Goal: Task Accomplishment & Management: Complete application form

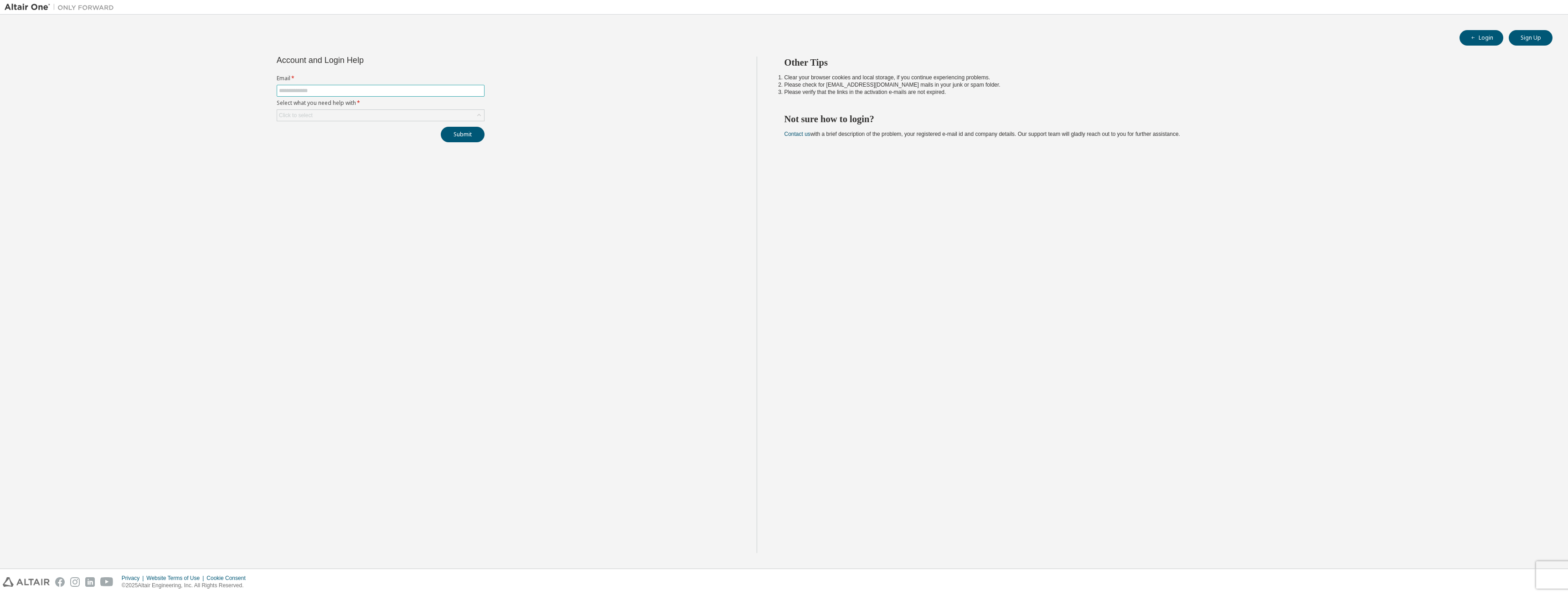
click at [309, 88] on input "text" at bounding box center [380, 91] width 203 height 7
click at [377, 169] on div "Account and Login Help Email * Select what you need help with * Click to select…" at bounding box center [380, 305] width 752 height 497
click at [370, 89] on input "text" at bounding box center [380, 91] width 203 height 7
type input "**********"
click at [471, 116] on div "Click to select" at bounding box center [380, 115] width 207 height 11
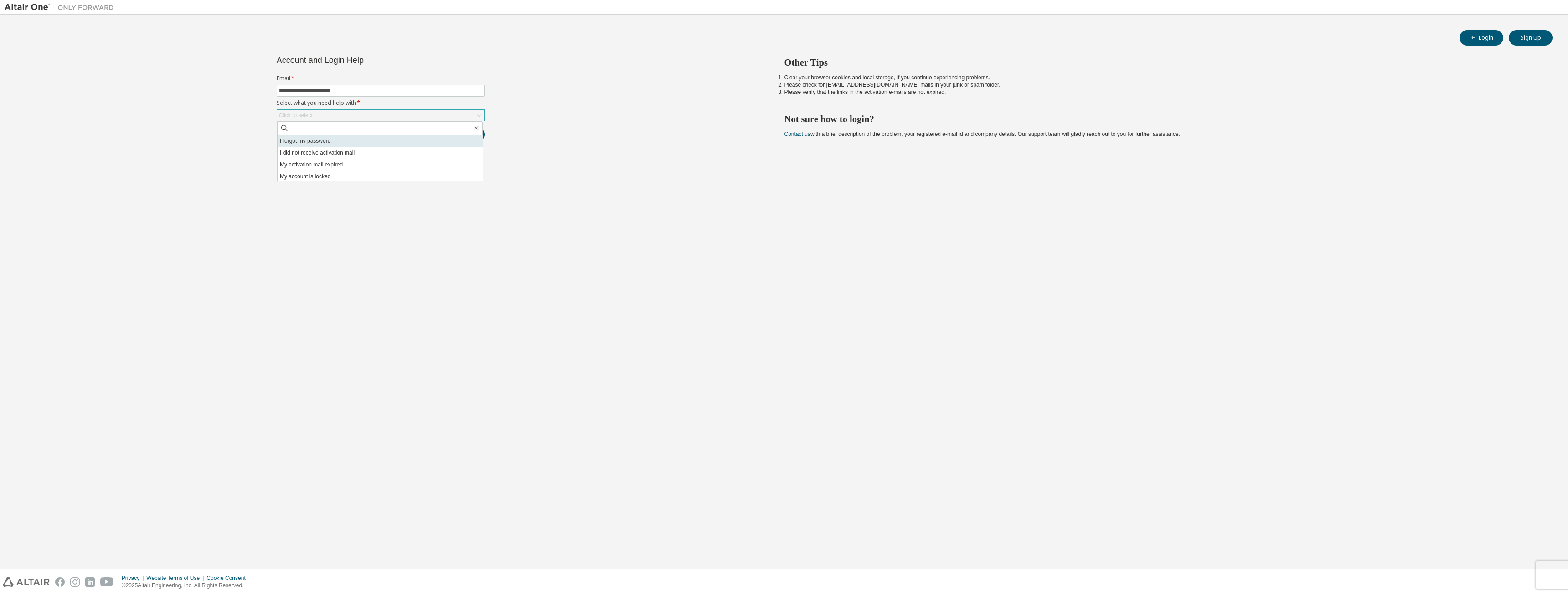
drag, startPoint x: 345, startPoint y: 135, endPoint x: 345, endPoint y: 140, distance: 5.0
click at [345, 135] on div "I forgot my password I did not receive activation mail My activation mail expir…" at bounding box center [380, 151] width 206 height 60
click at [345, 140] on li "I forgot my password" at bounding box center [379, 141] width 205 height 12
click at [473, 139] on button "Submit" at bounding box center [463, 134] width 44 height 16
click at [464, 137] on button "Submit" at bounding box center [463, 134] width 44 height 16
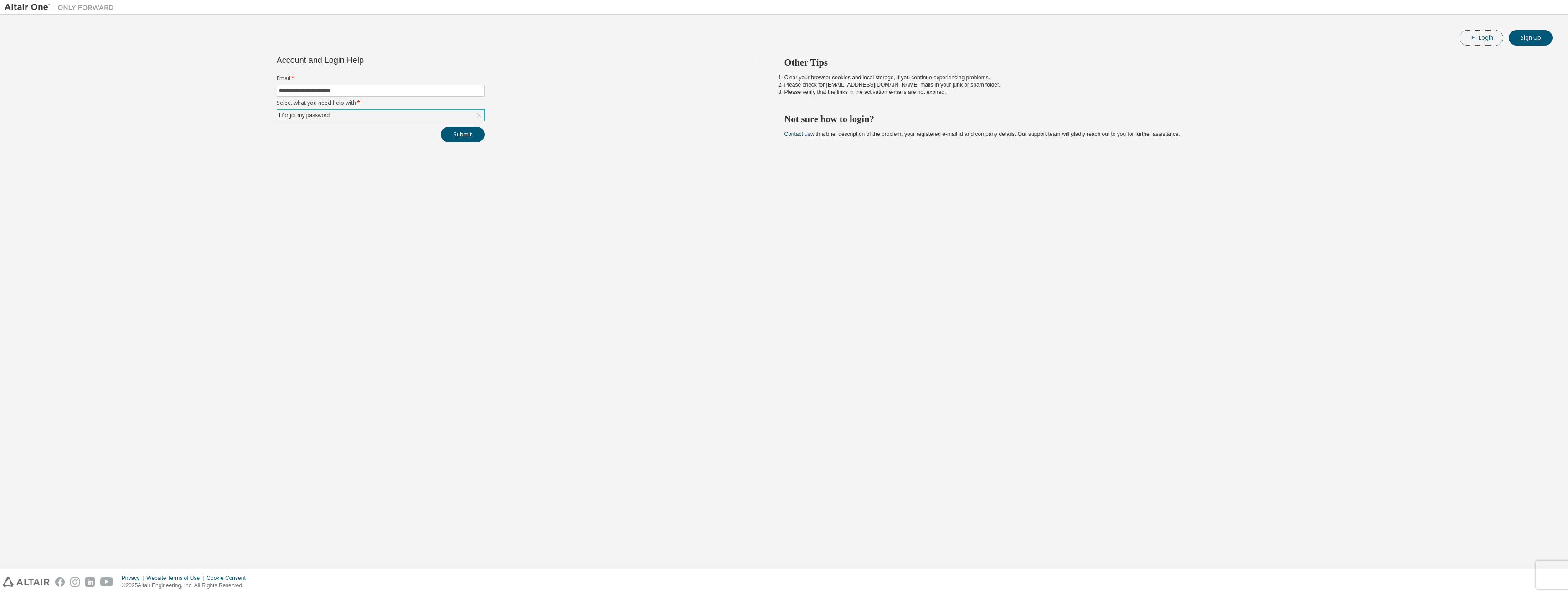
click at [1469, 34] on button "Login" at bounding box center [1481, 37] width 44 height 16
click at [425, 92] on input "text" at bounding box center [380, 91] width 203 height 7
type input "**********"
click at [472, 115] on div "Click to select" at bounding box center [380, 115] width 207 height 11
click at [370, 151] on li "I did not receive activation mail" at bounding box center [379, 153] width 205 height 12
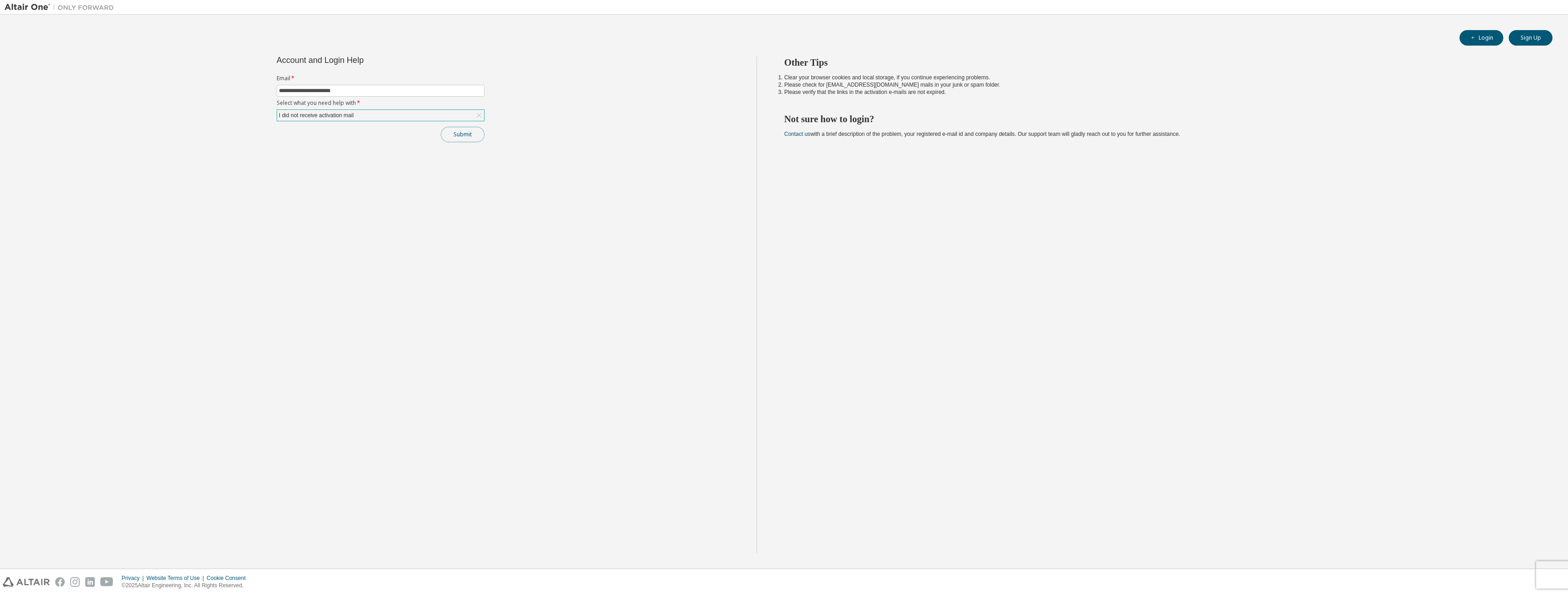
click at [462, 136] on button "Submit" at bounding box center [463, 134] width 44 height 16
drag, startPoint x: 778, startPoint y: 71, endPoint x: 905, endPoint y: 74, distance: 127.0
click at [905, 74] on div "Other Tips Clear your browser cookies and local storage, if you continue experi…" at bounding box center [1161, 305] width 807 height 497
click at [927, 76] on li "Clear your browser cookies and local storage, if you continue experiencing prob…" at bounding box center [1160, 78] width 752 height 7
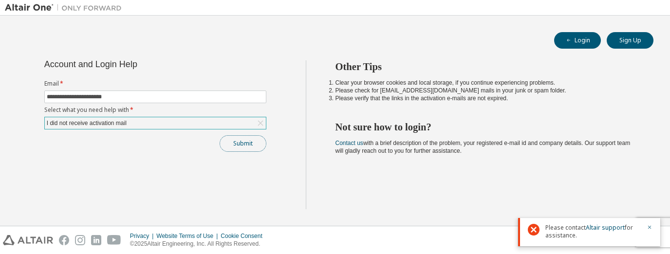
click at [247, 138] on button "Submit" at bounding box center [242, 143] width 47 height 17
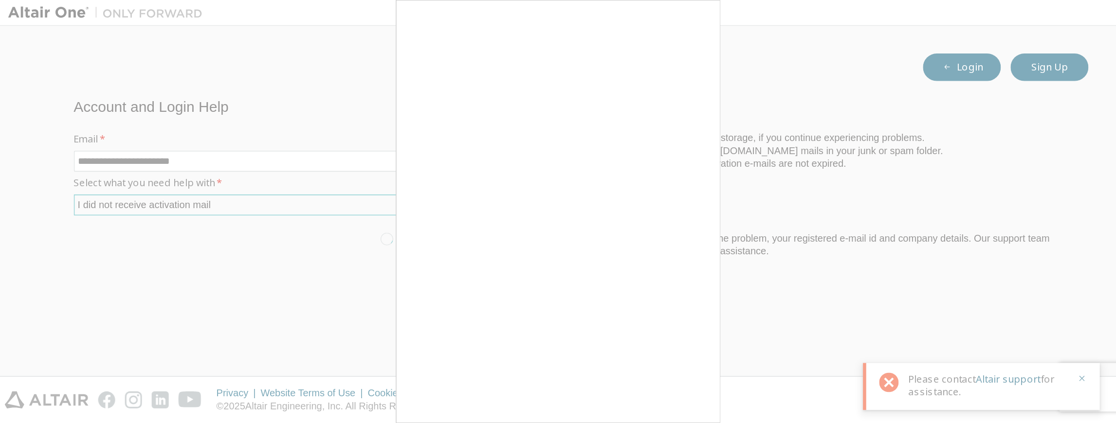
scroll to position [36, 0]
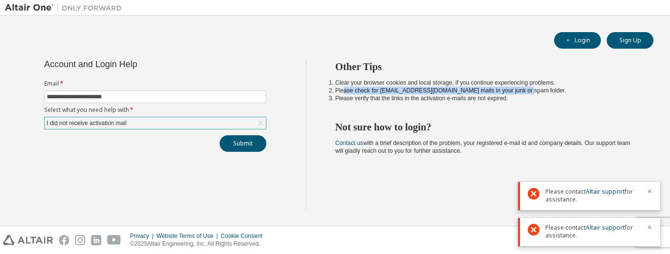
drag, startPoint x: 342, startPoint y: 88, endPoint x: 519, endPoint y: 93, distance: 177.7
click at [519, 93] on li "Please check for [EMAIL_ADDRESS][DOMAIN_NAME] mails in your junk or spam folder." at bounding box center [485, 91] width 301 height 8
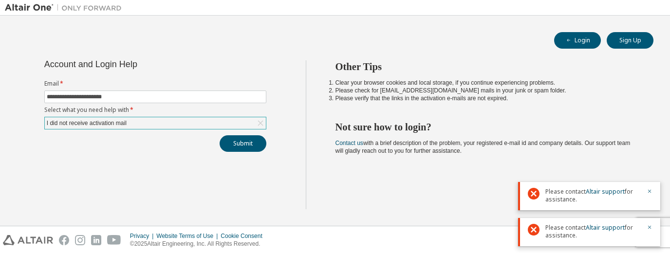
click at [423, 121] on h2 "Not sure how to login?" at bounding box center [485, 127] width 301 height 13
click at [408, 116] on div "Other Tips Clear your browser cookies and local storage, if you continue experi…" at bounding box center [486, 134] width 360 height 149
click at [580, 195] on span "Please contact Altair support for assistance." at bounding box center [592, 196] width 95 height 16
click at [619, 192] on link "Altair support" at bounding box center [604, 191] width 39 height 8
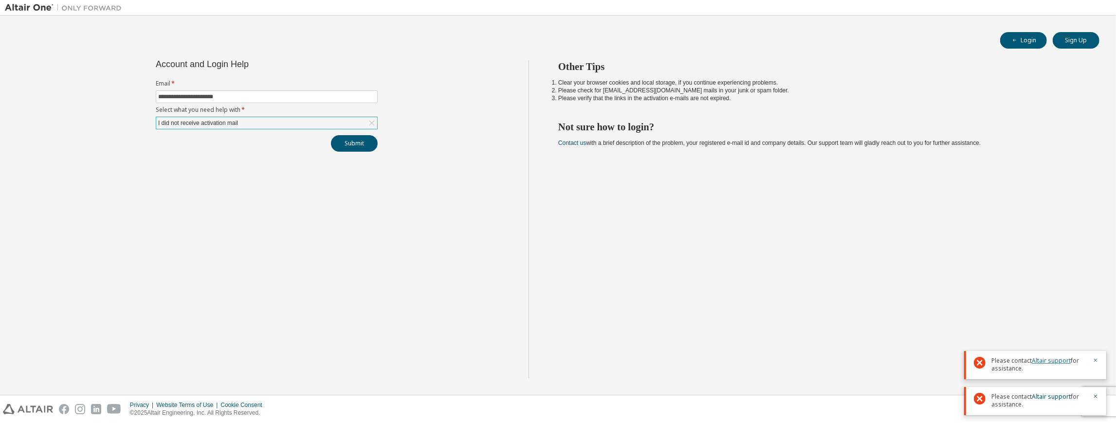
click at [1056, 363] on link "Altair support" at bounding box center [1051, 361] width 39 height 8
